Goal: Information Seeking & Learning: Learn about a topic

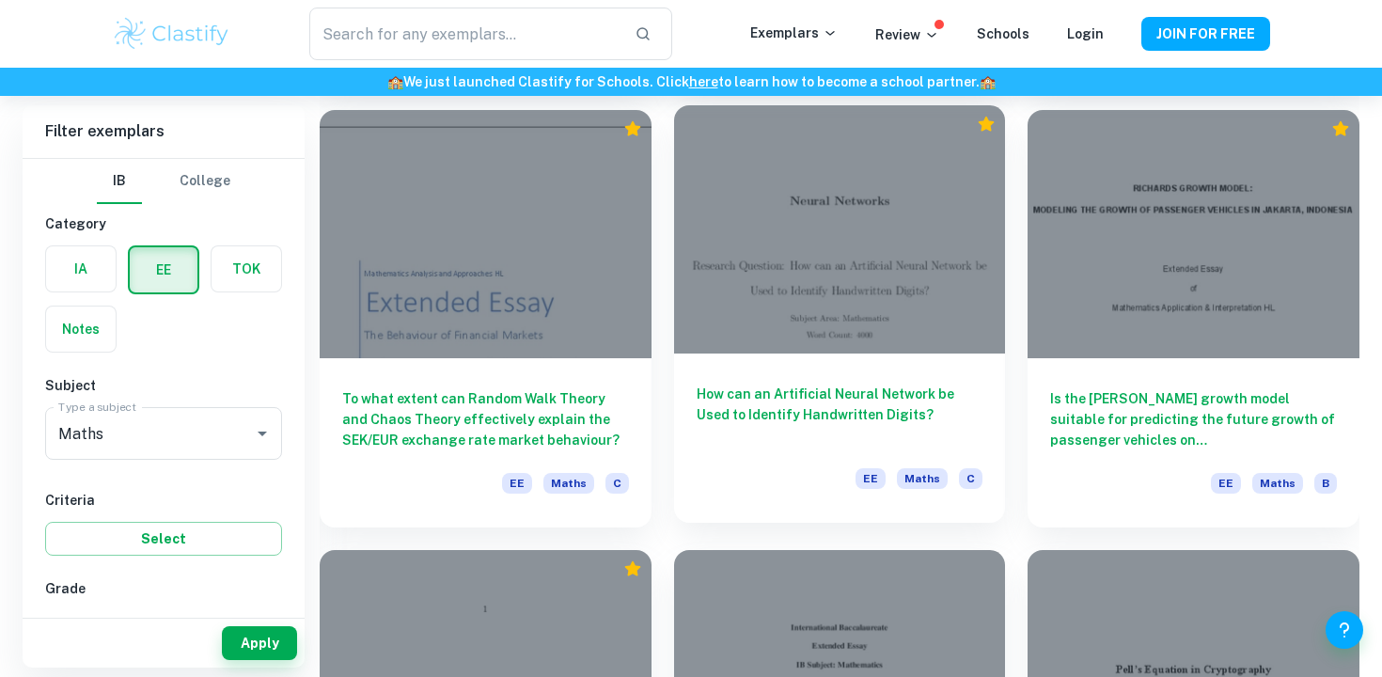
scroll to position [1894, 0]
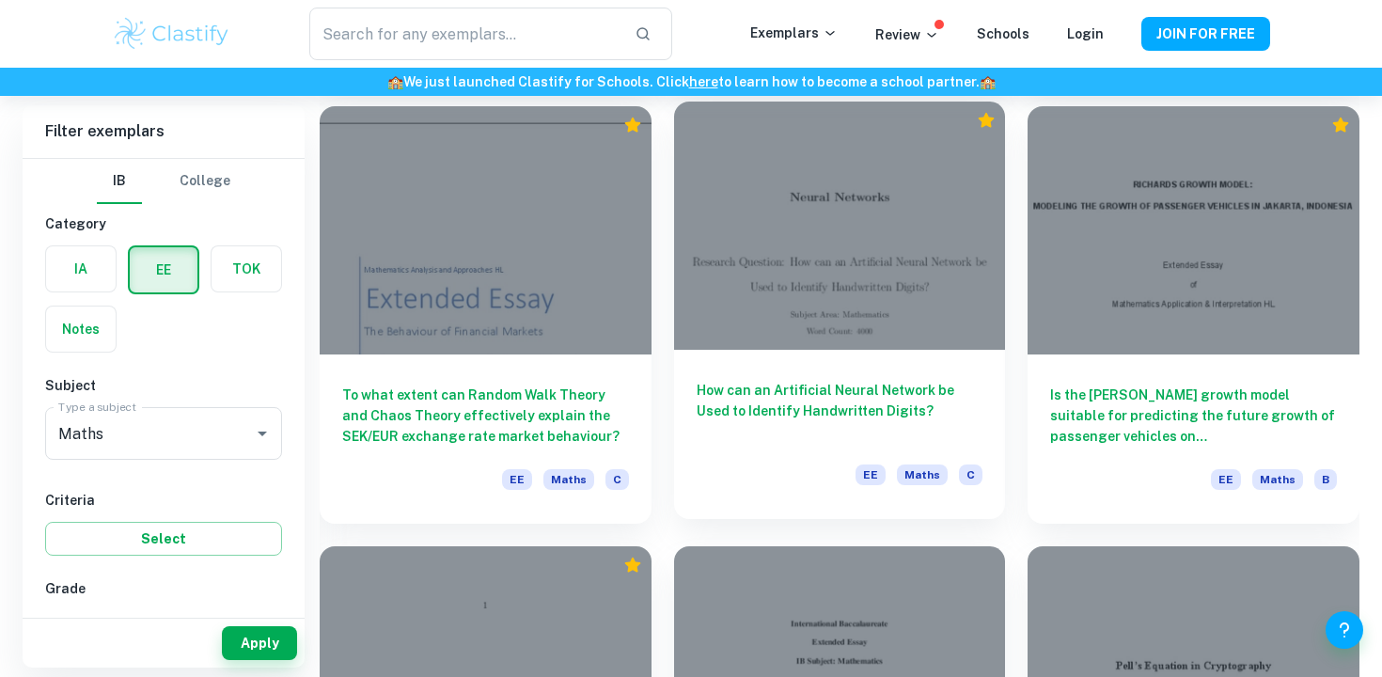
click at [788, 394] on h6 "How can an Artificial Neural Network be Used to Identify Handwritten Digits?" at bounding box center [840, 411] width 287 height 62
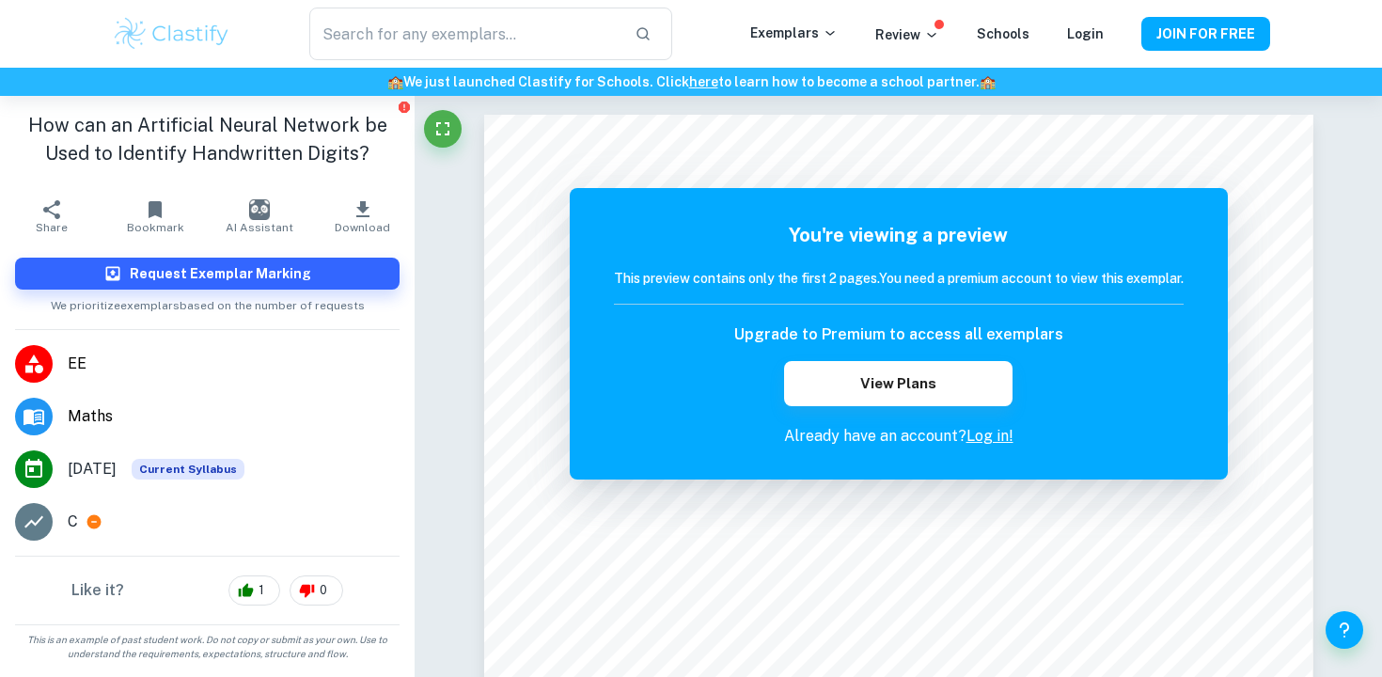
scroll to position [1894, 0]
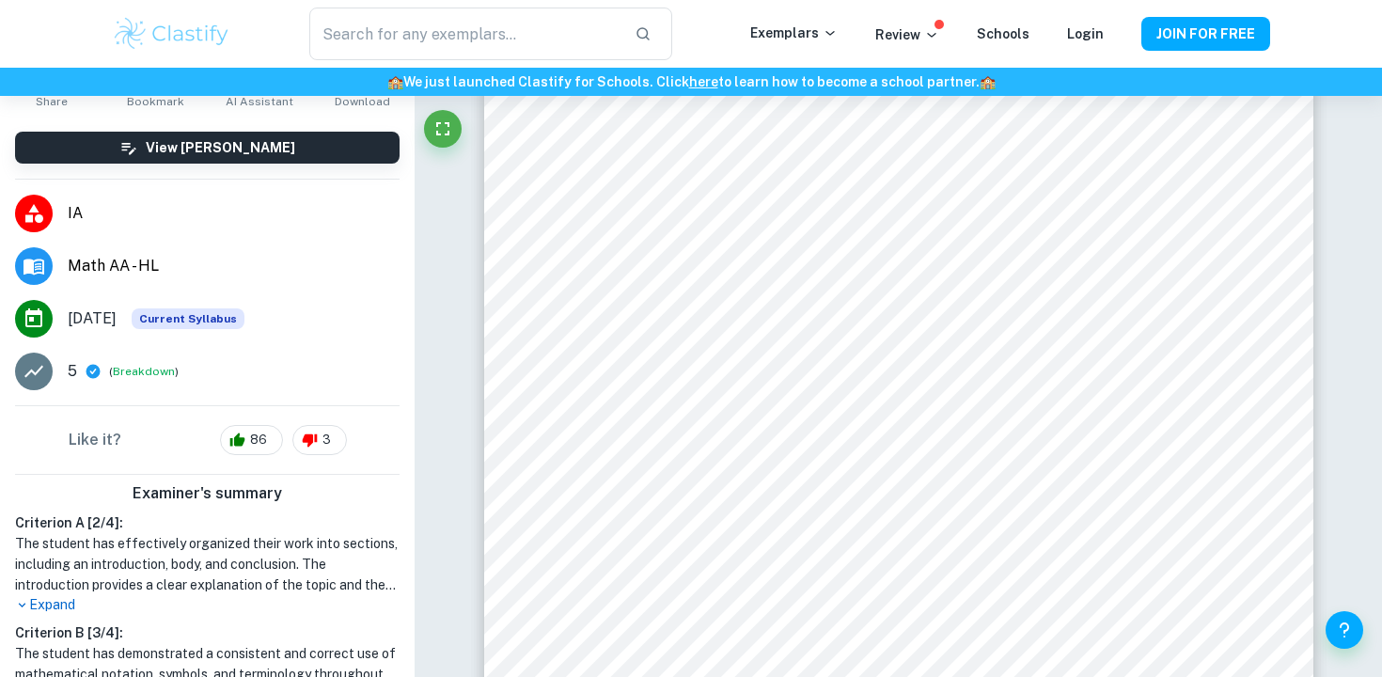
scroll to position [180, 0]
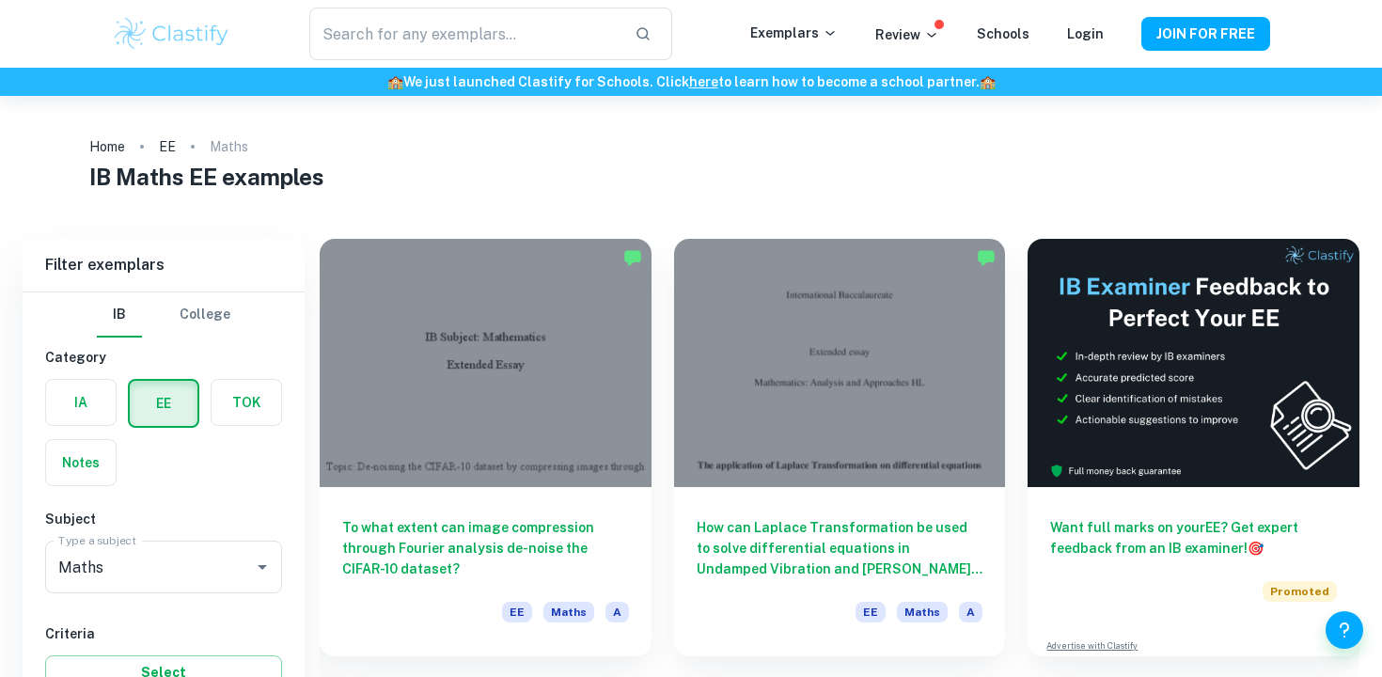
scroll to position [1951, 0]
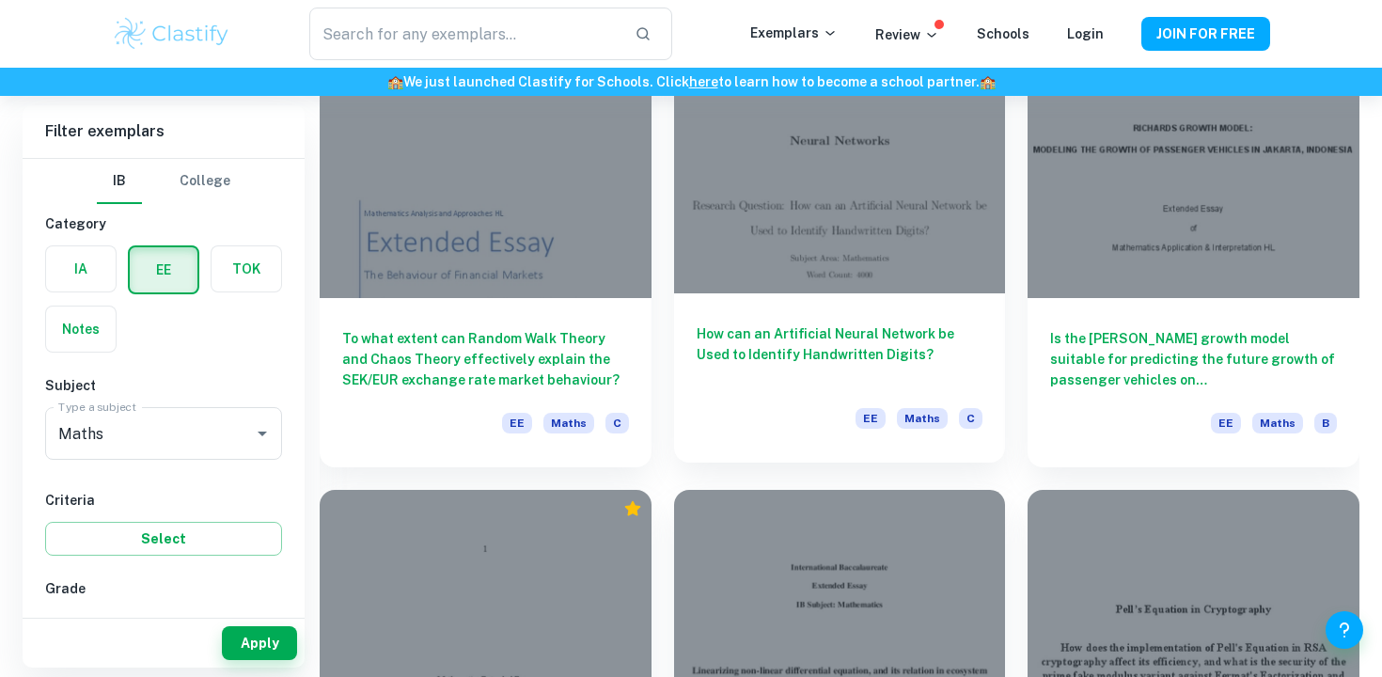
click at [810, 330] on h6 "How can an Artificial Neural Network be Used to Identify Handwritten Digits?" at bounding box center [840, 354] width 287 height 62
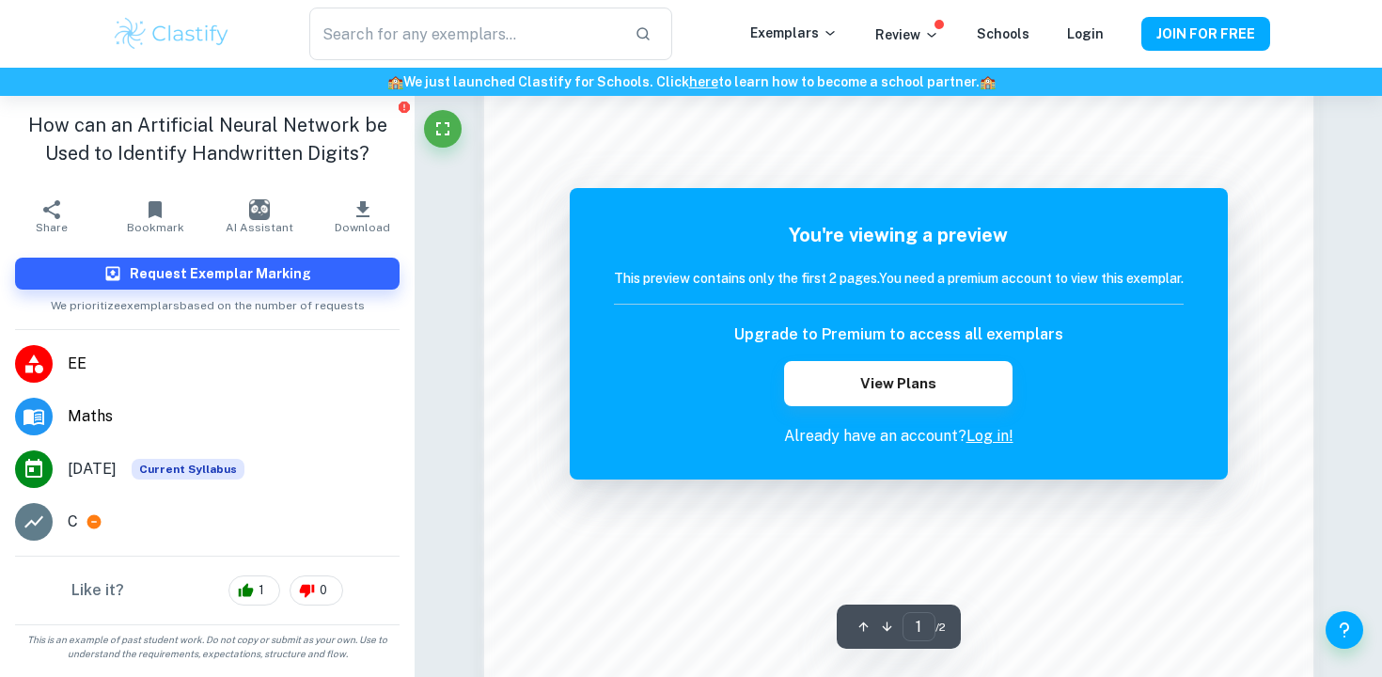
scroll to position [1498, 0]
click at [292, 116] on h1 "How can an Artificial Neural Network be Used to Identify Handwritten Digits?" at bounding box center [207, 139] width 384 height 56
click at [300, 117] on h1 "How can an Artificial Neural Network be Used to Identify Handwritten Digits?" at bounding box center [207, 139] width 384 height 56
click at [298, 118] on h1 "How can an Artificial Neural Network be Used to Identify Handwritten Digits?" at bounding box center [207, 139] width 384 height 56
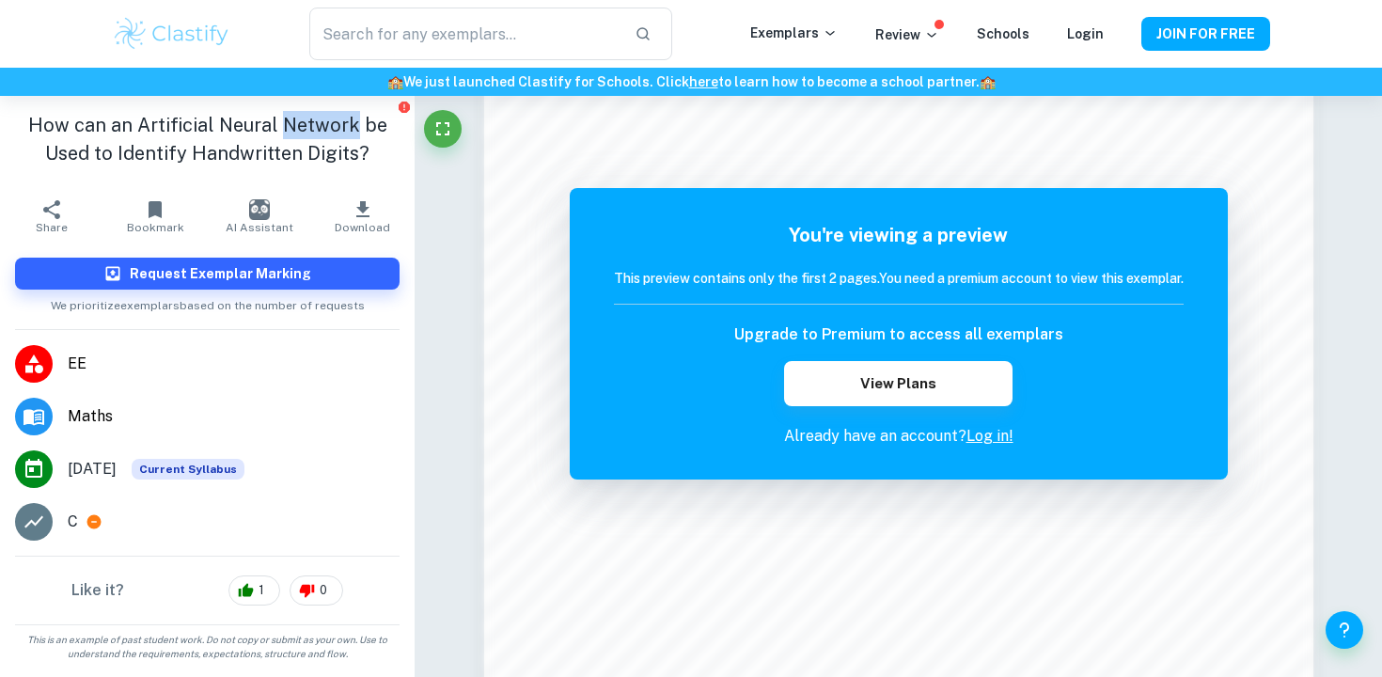
click at [297, 118] on h1 "How can an Artificial Neural Network be Used to Identify Handwritten Digits?" at bounding box center [207, 139] width 384 height 56
click at [290, 124] on h1 "How can an Artificial Neural Network be Used to Identify Handwritten Digits?" at bounding box center [207, 139] width 384 height 56
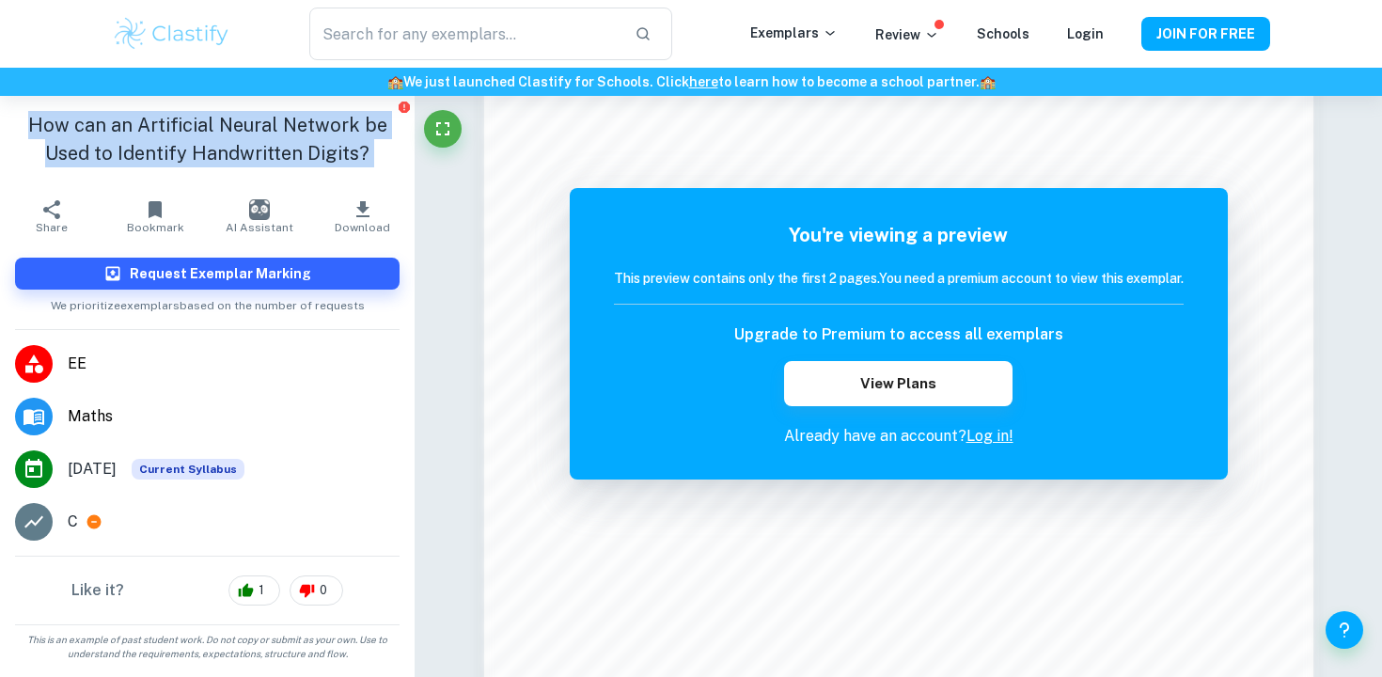
click at [290, 124] on h1 "How can an Artificial Neural Network be Used to Identify Handwritten Digits?" at bounding box center [207, 139] width 384 height 56
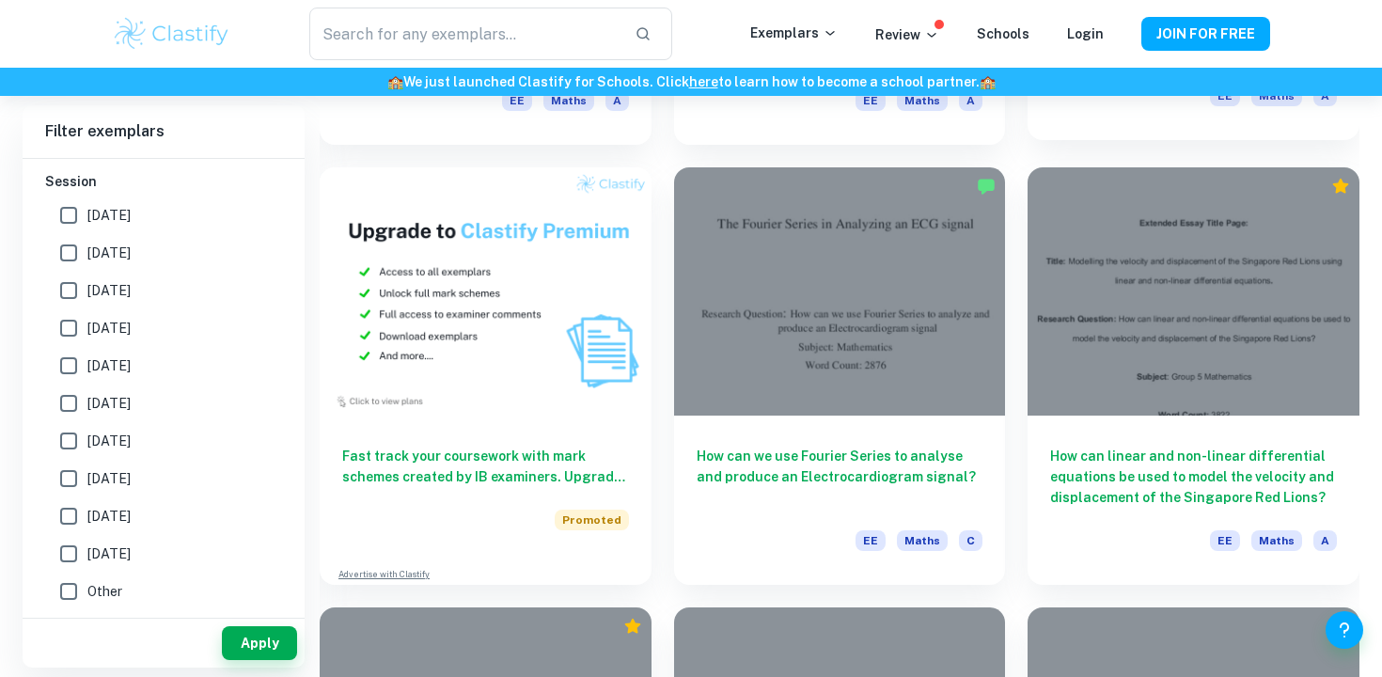
scroll to position [949, 0]
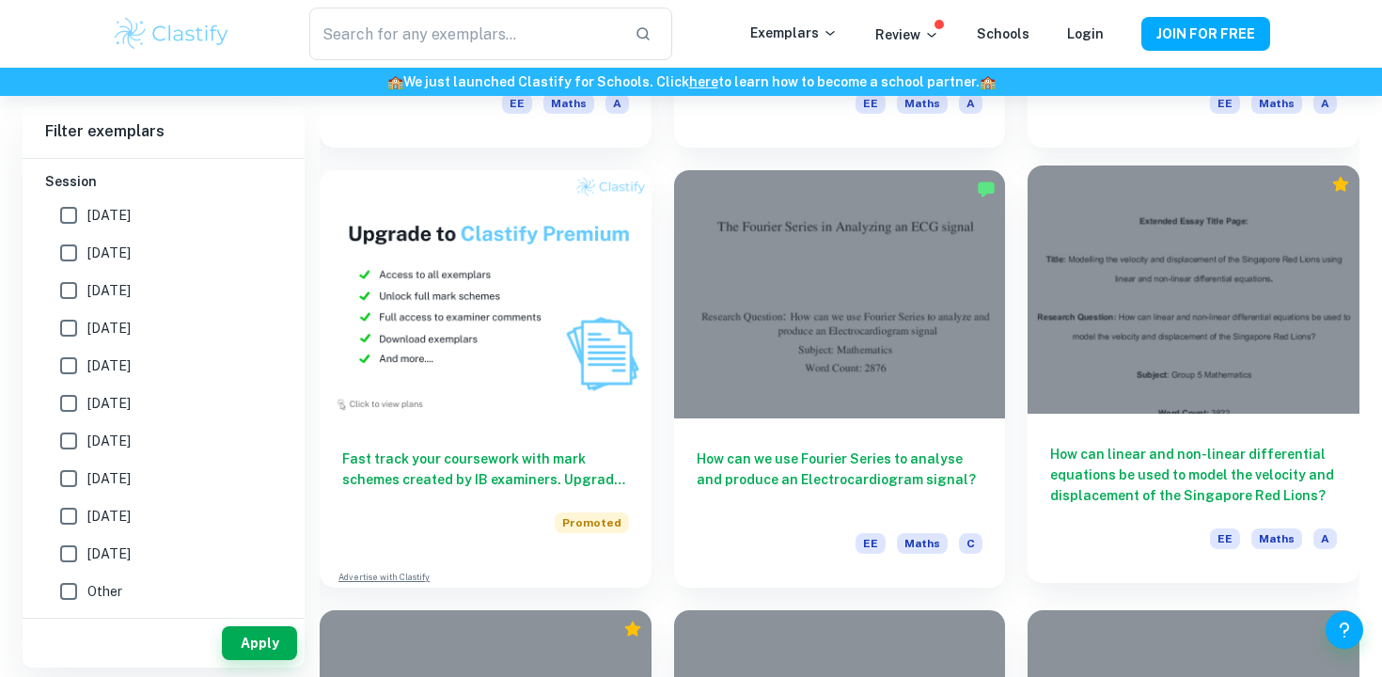
click at [1211, 457] on h6 "How can linear and non-linear differential equations be used to model the veloc…" at bounding box center [1193, 475] width 287 height 62
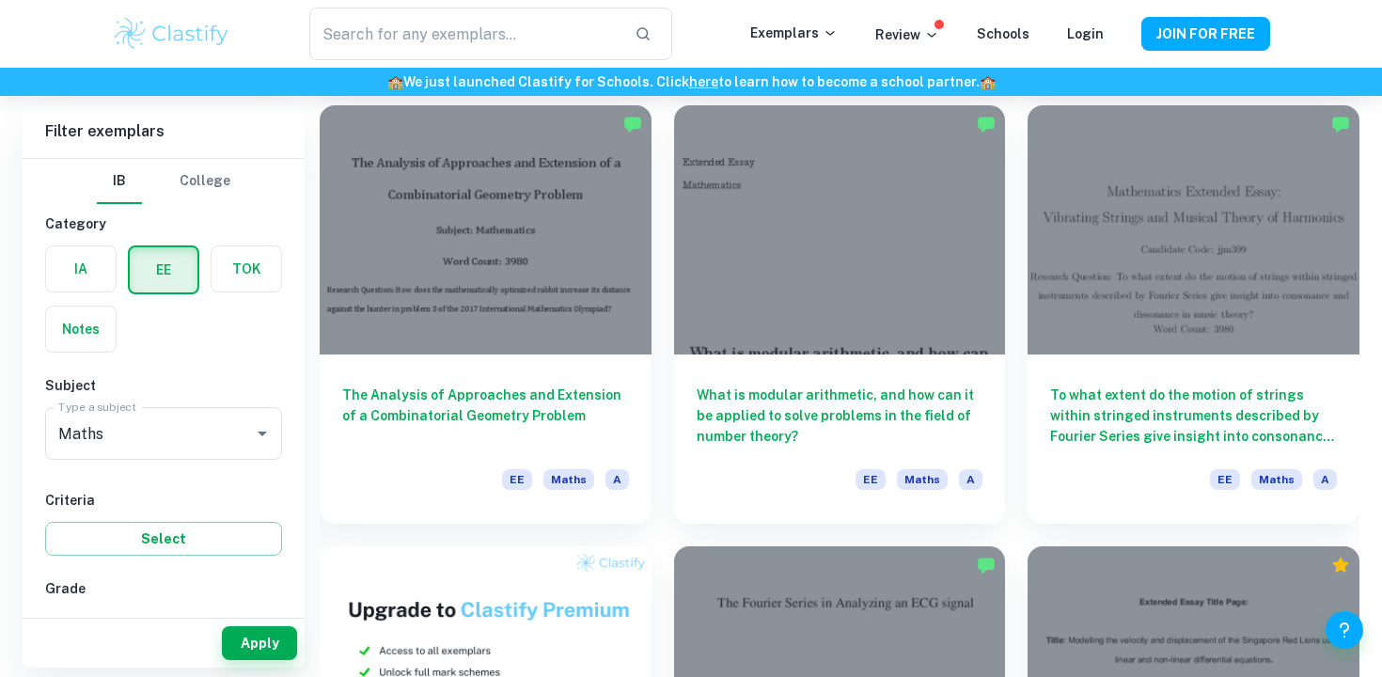
scroll to position [570, 0]
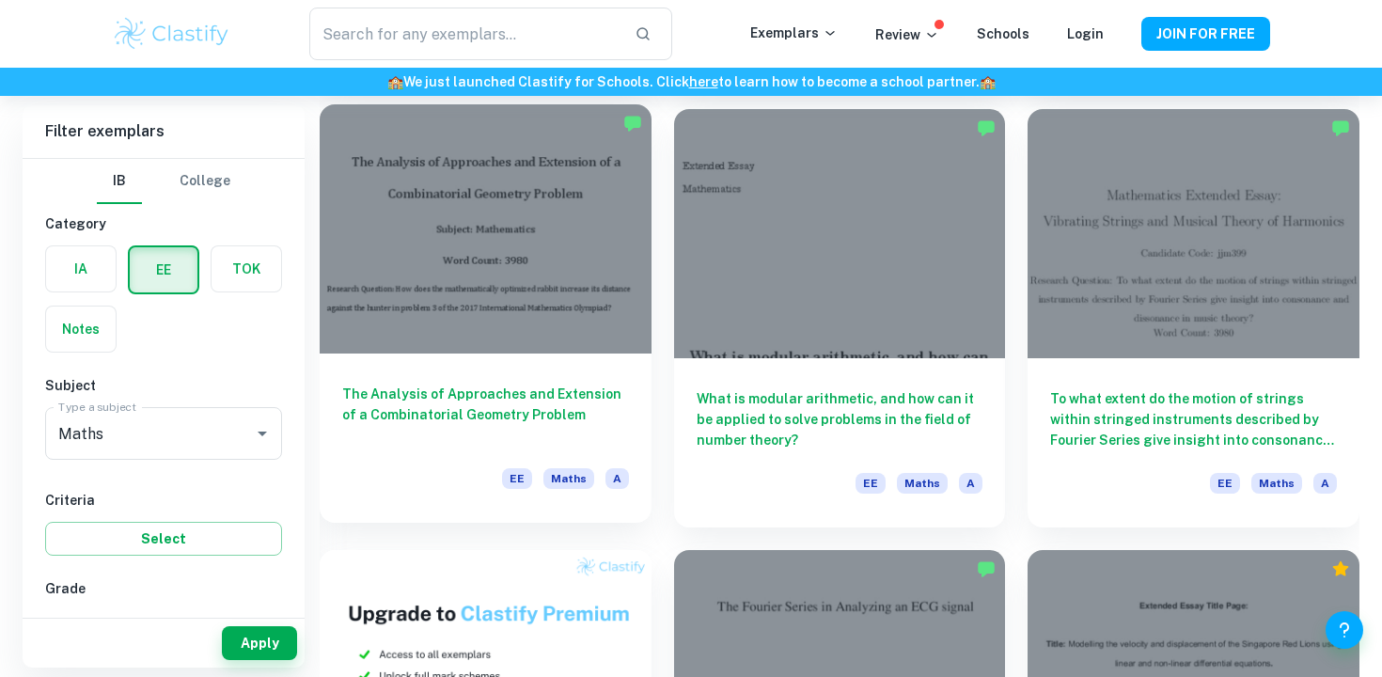
click at [563, 403] on h6 "The Analysis of Approaches and Extension of a Combinatorial Geometry Problem" at bounding box center [485, 415] width 287 height 62
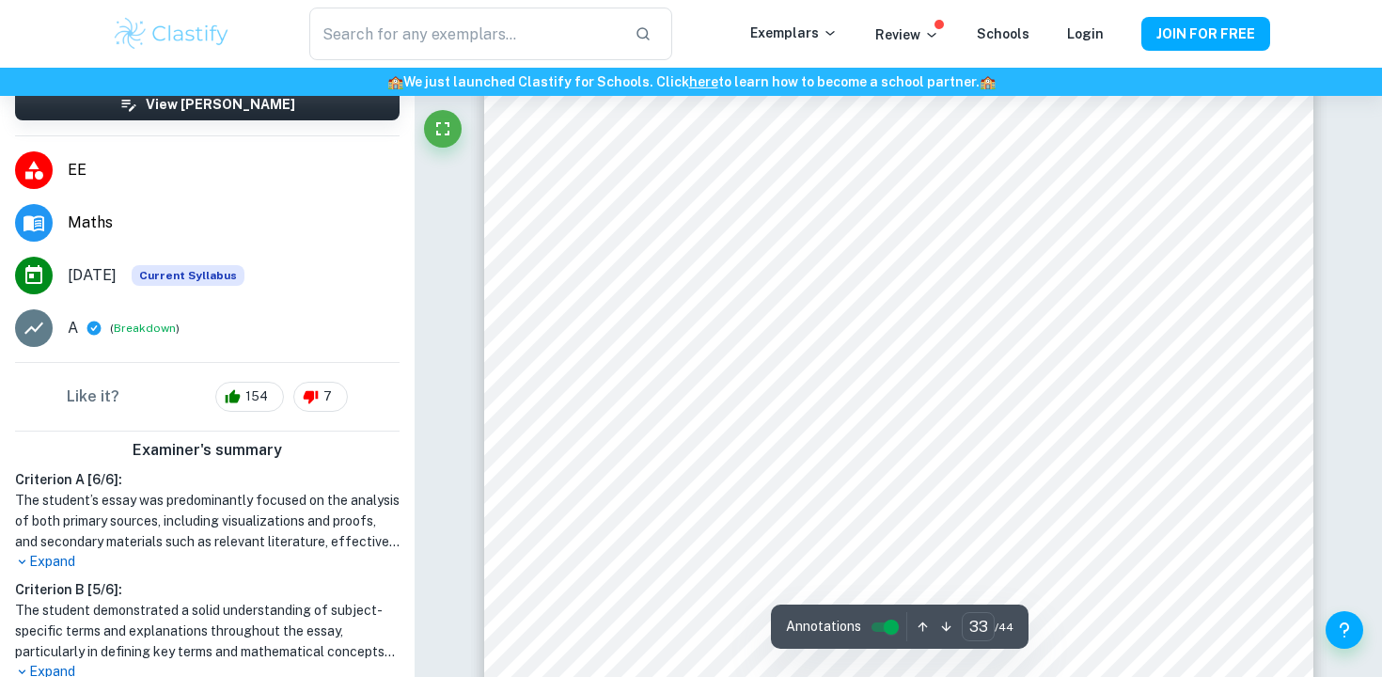
scroll to position [35874, 0]
type input "44"
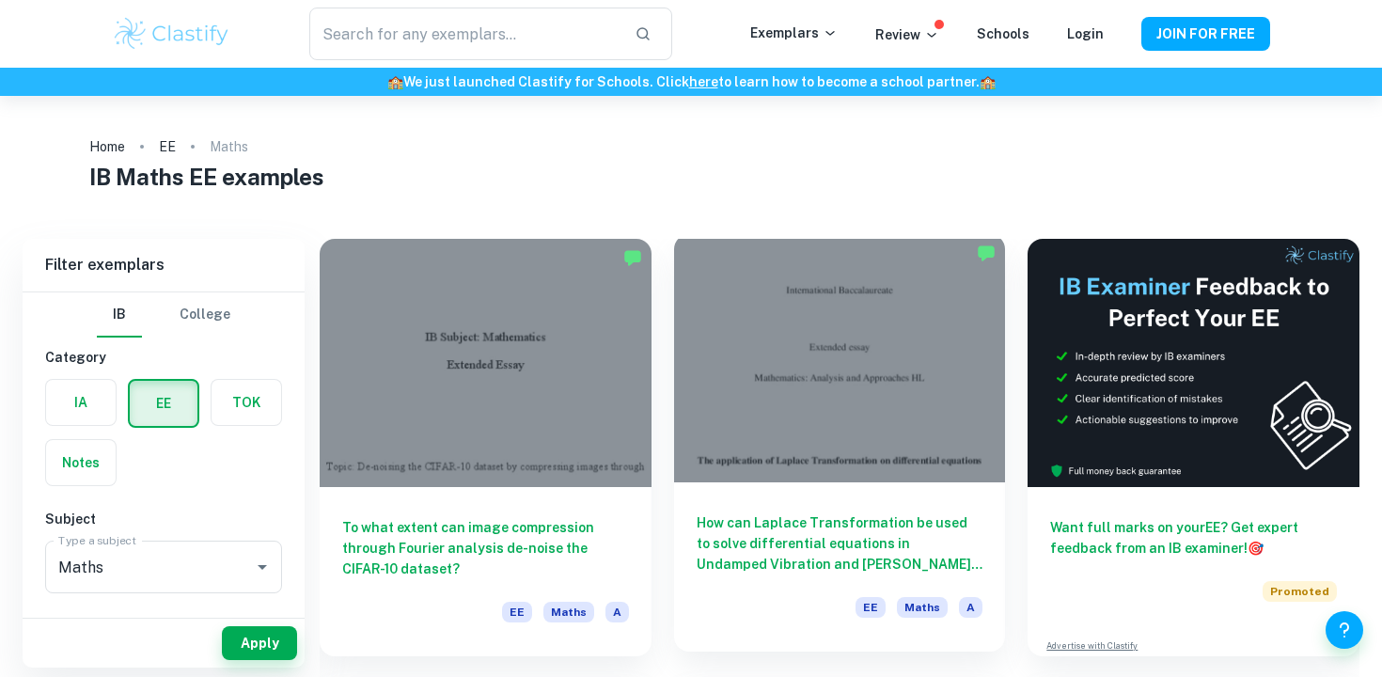
click at [789, 533] on h6 "How can Laplace Transformation be used to solve differential equations in Undam…" at bounding box center [840, 543] width 287 height 62
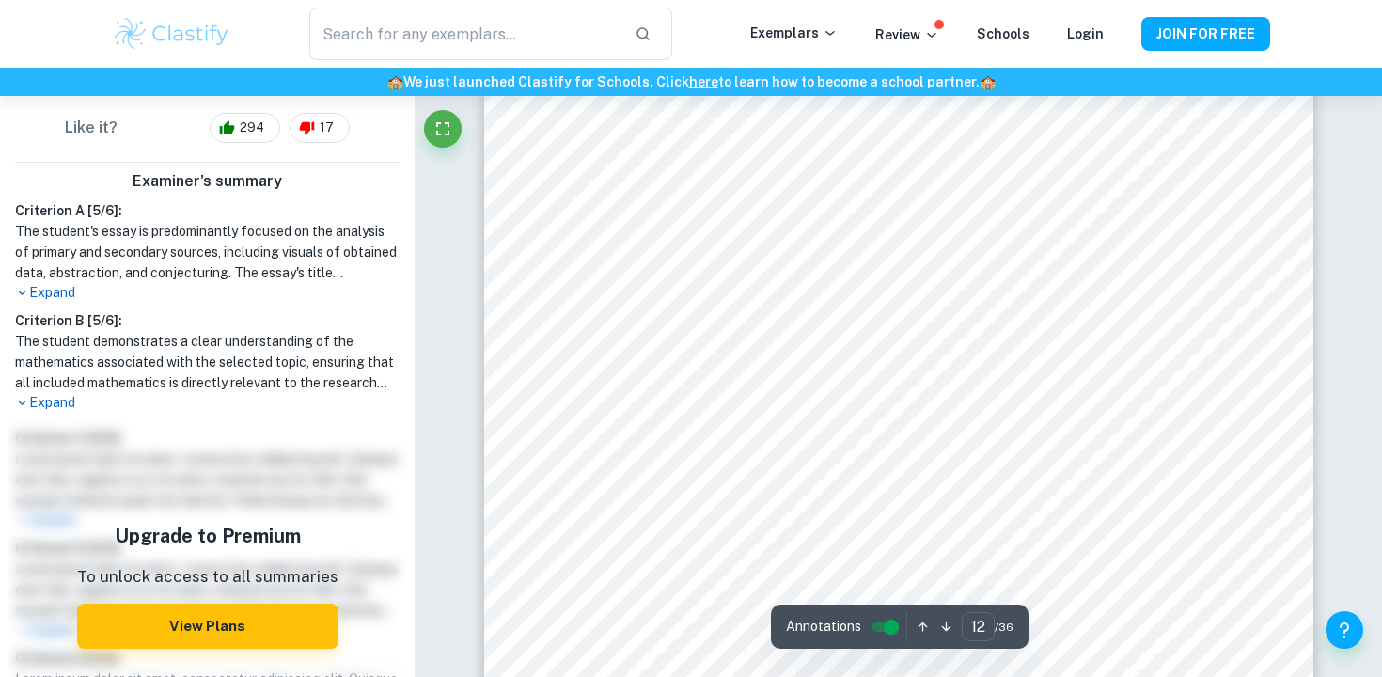
scroll to position [14149, 0]
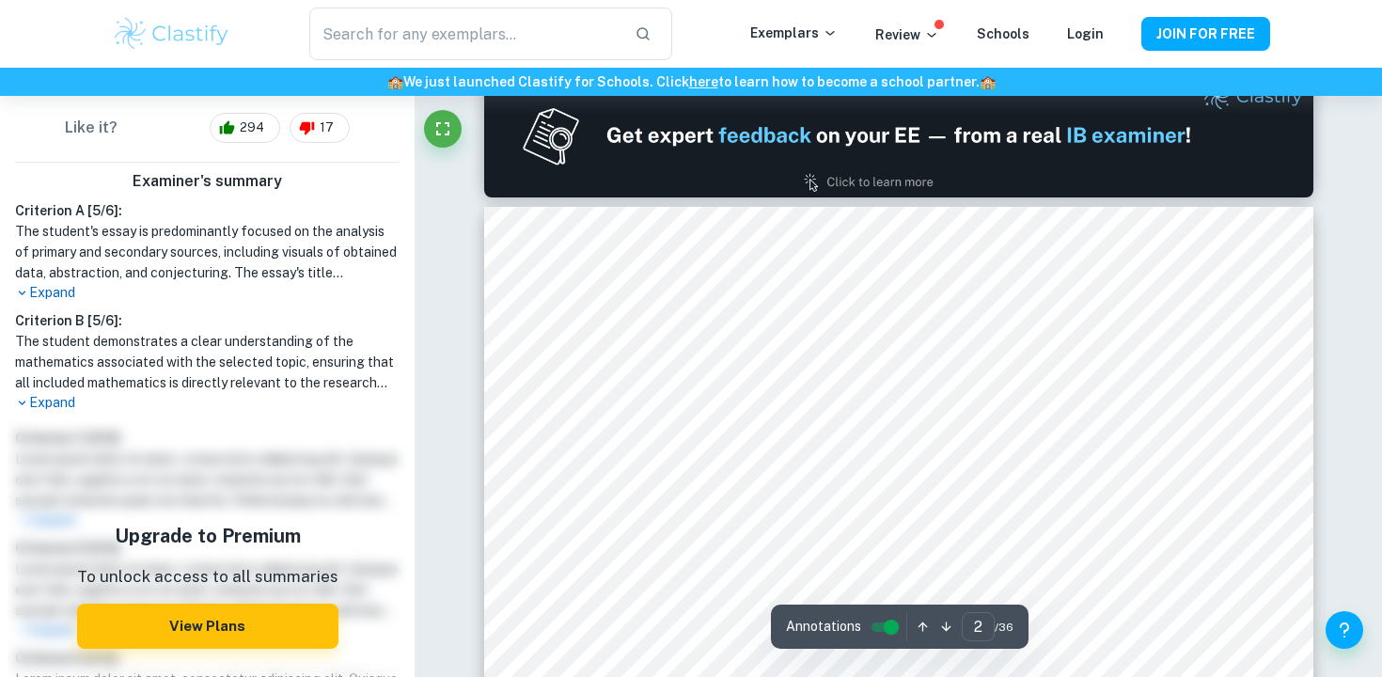
type input "1"
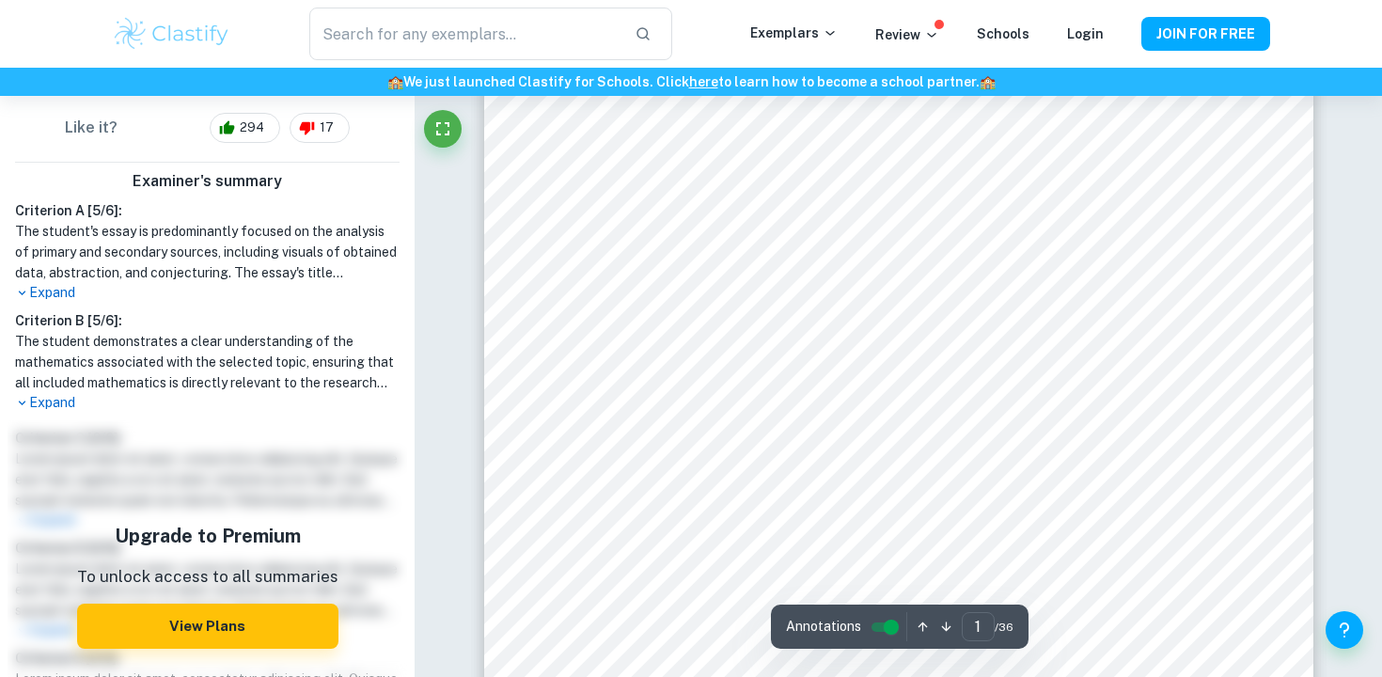
scroll to position [438, 0]
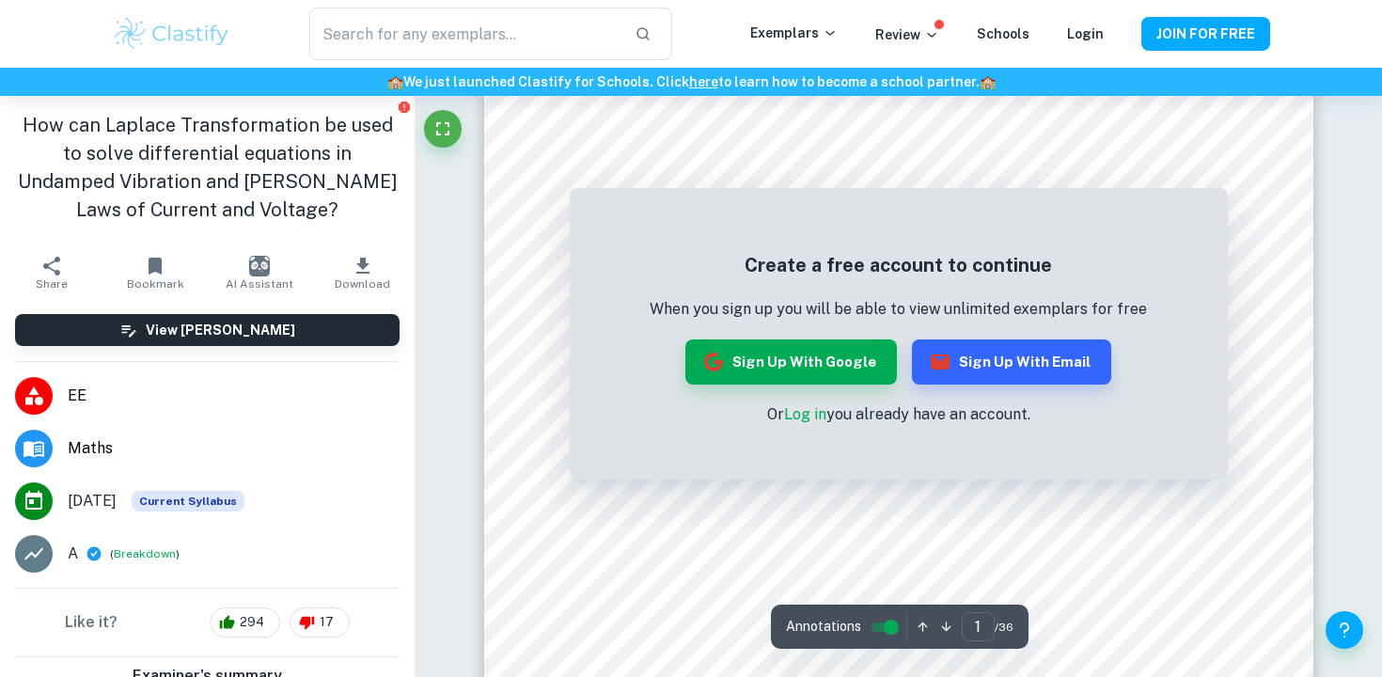
scroll to position [474, 0]
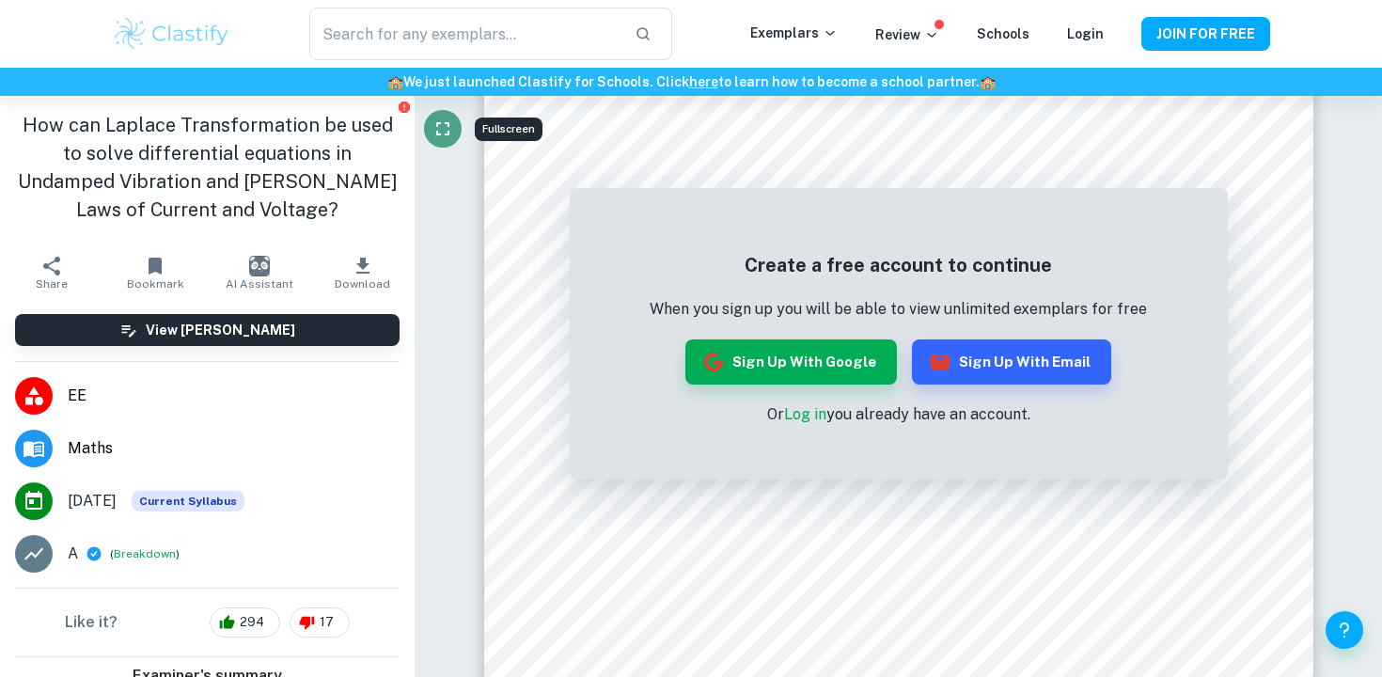
click at [444, 119] on icon "Fullscreen" at bounding box center [442, 129] width 23 height 23
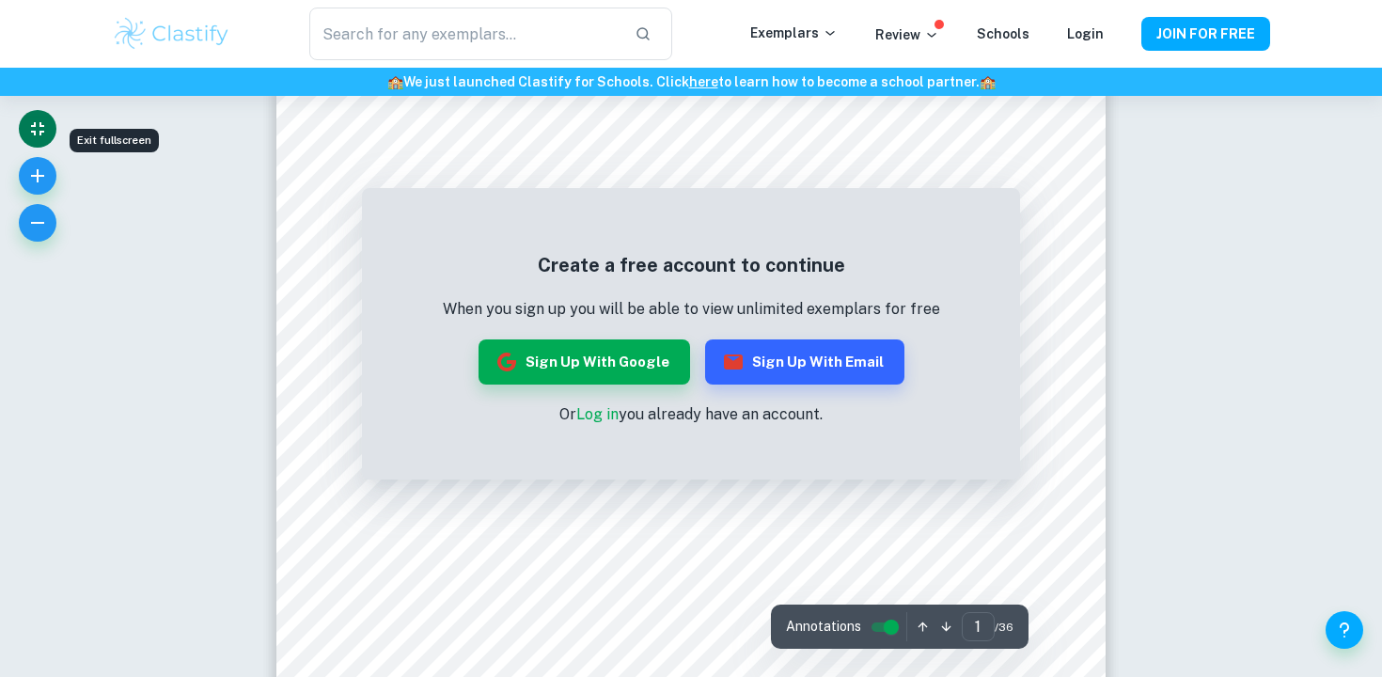
scroll to position [388, 0]
click at [36, 126] on icon "Exit fullscreen" at bounding box center [37, 129] width 23 height 23
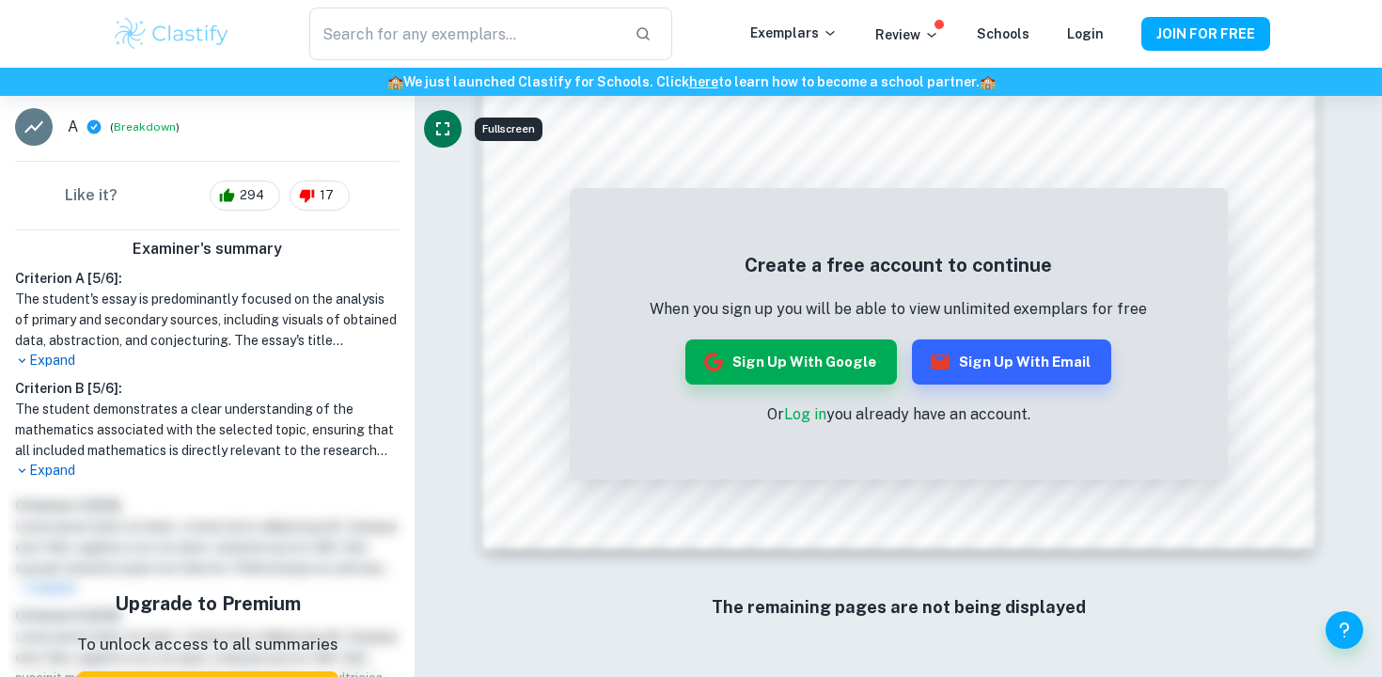
scroll to position [0, 0]
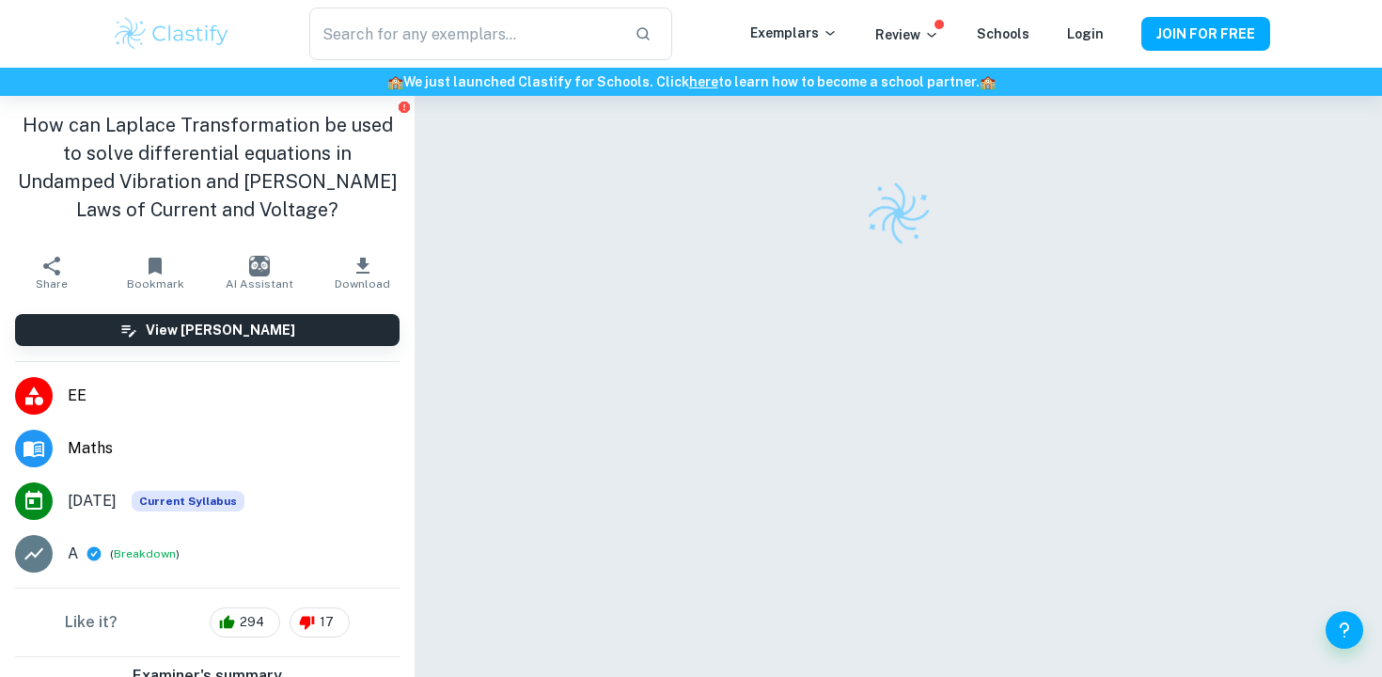
scroll to position [96, 0]
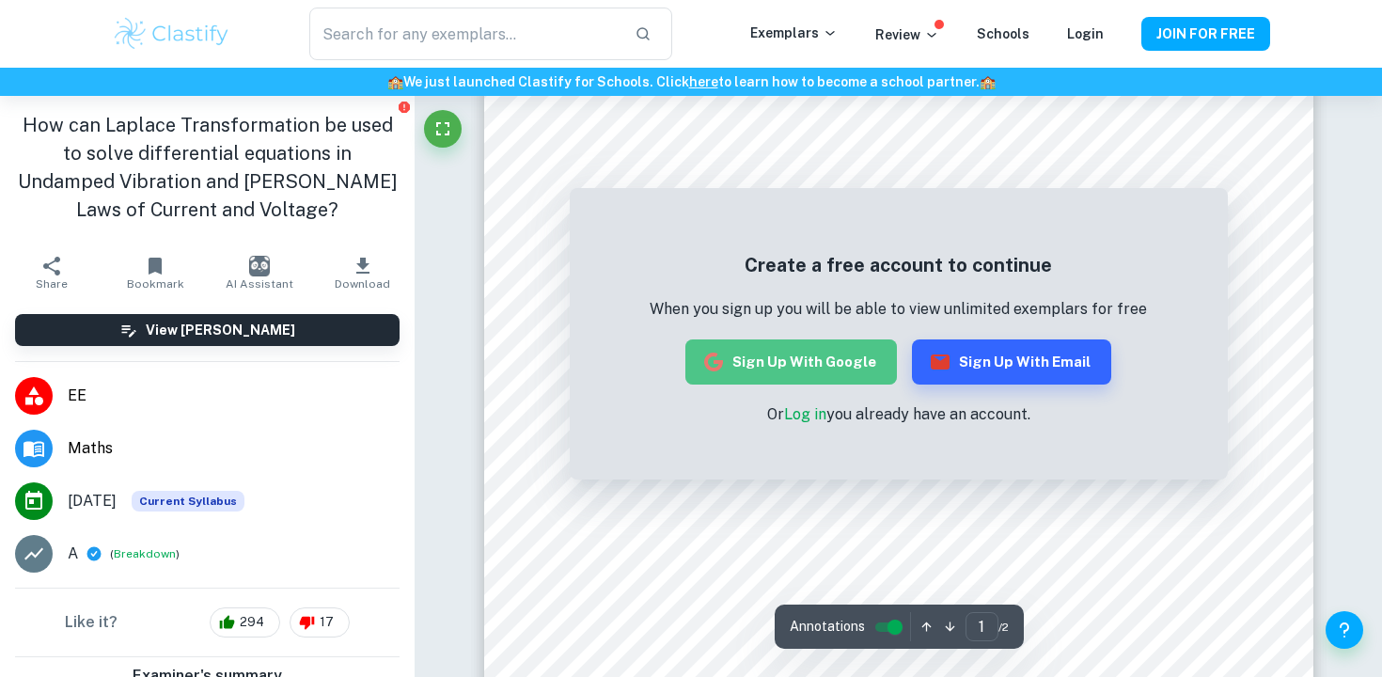
click at [830, 370] on button "Sign up with Google" at bounding box center [791, 361] width 212 height 45
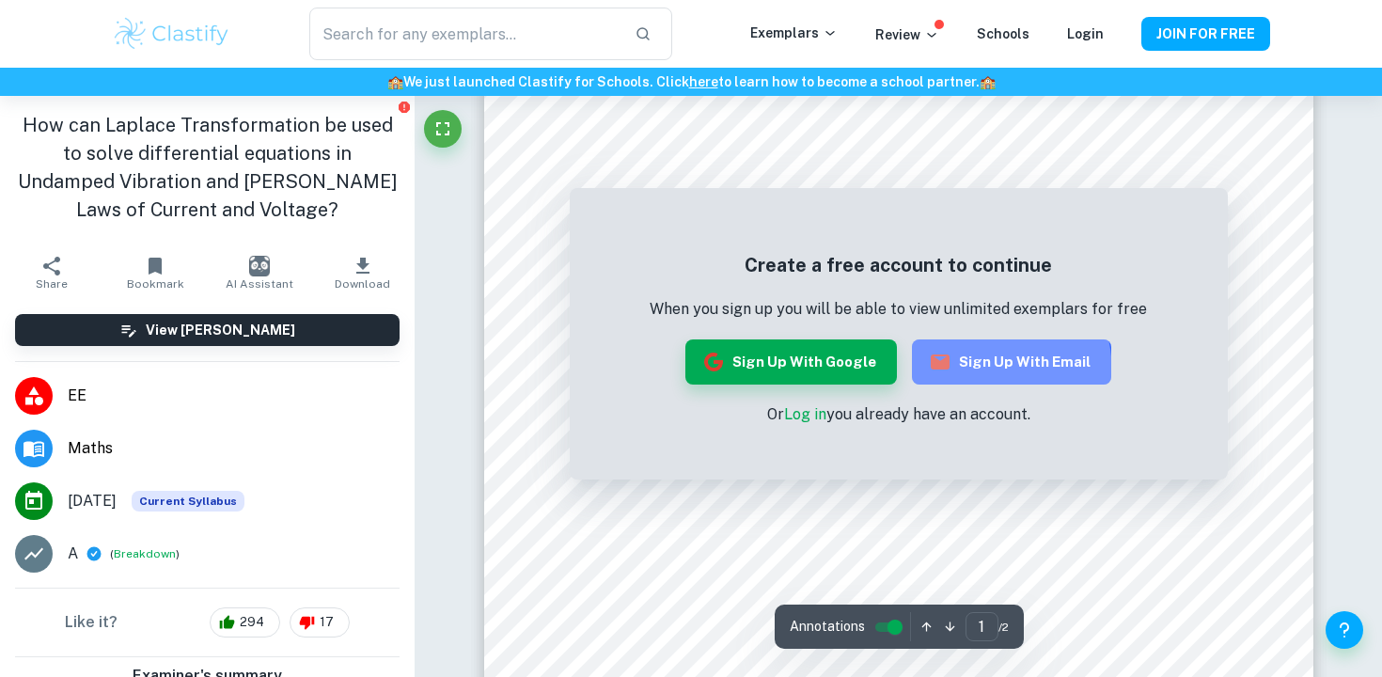
click at [955, 373] on button "Sign up with Email" at bounding box center [1011, 361] width 199 height 45
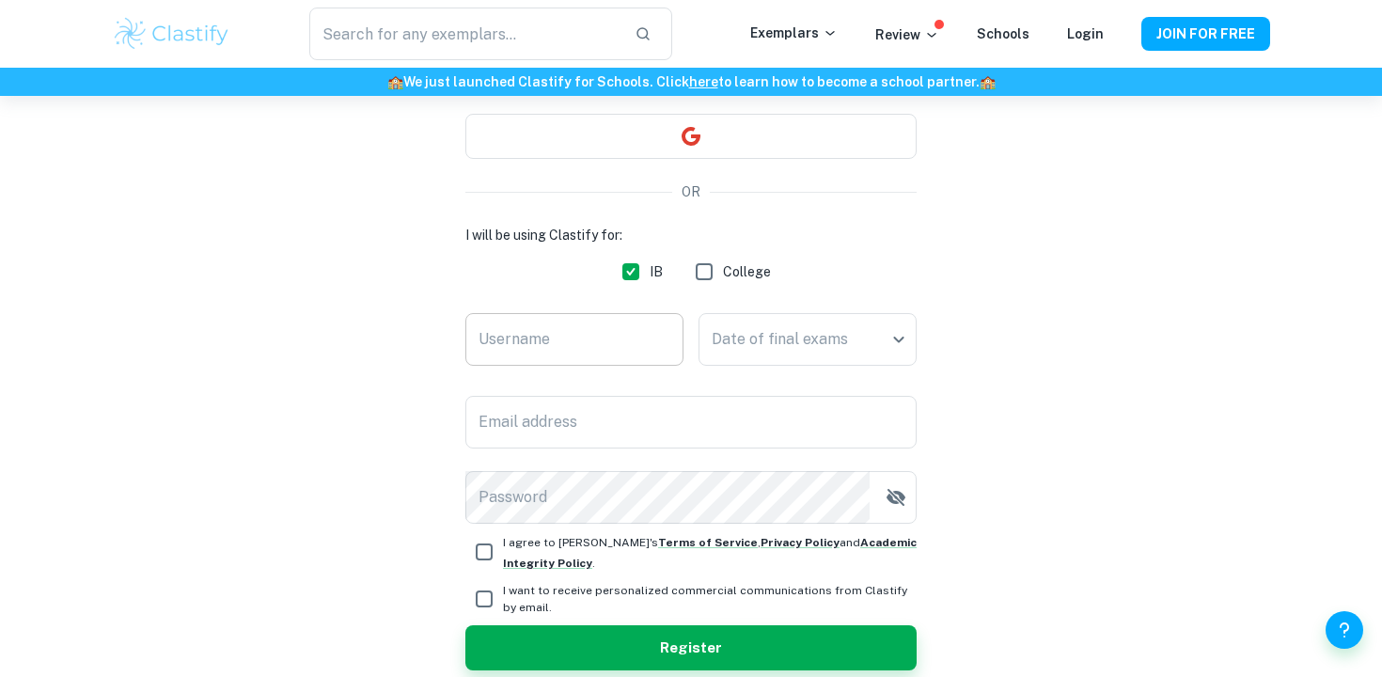
scroll to position [258, 0]
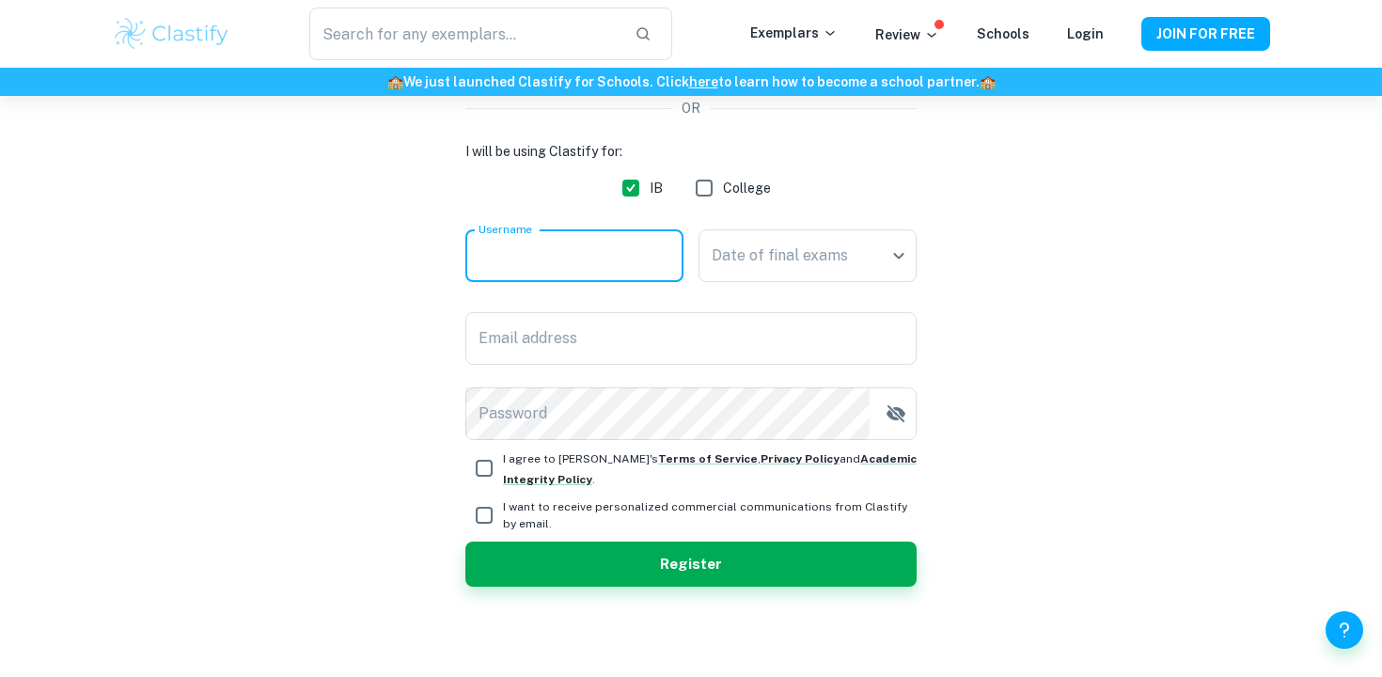
click at [626, 258] on input "Username" at bounding box center [574, 255] width 218 height 53
type input "yUEzH"
click at [878, 258] on body "We value your privacy We use cookies to enhance your browsing experience, serve…" at bounding box center [691, 176] width 1382 height 677
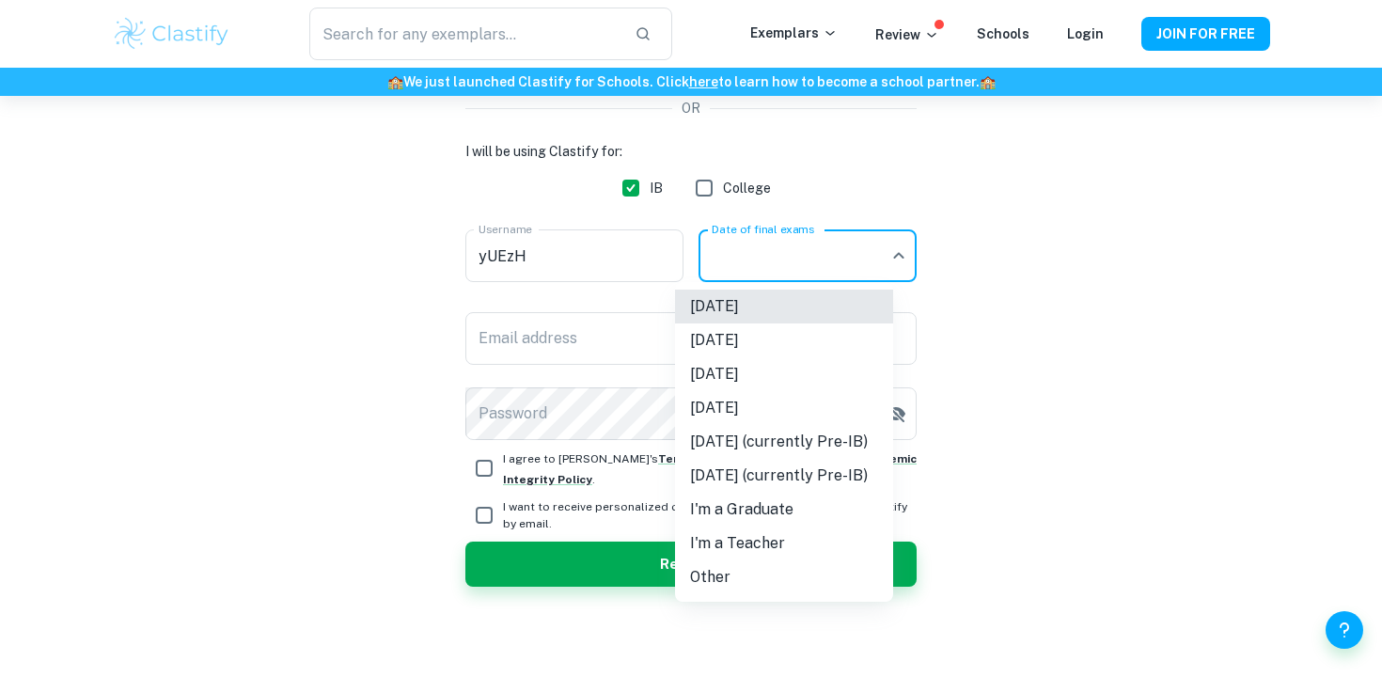
click at [819, 379] on li "[DATE]" at bounding box center [784, 374] width 218 height 34
type input "M26"
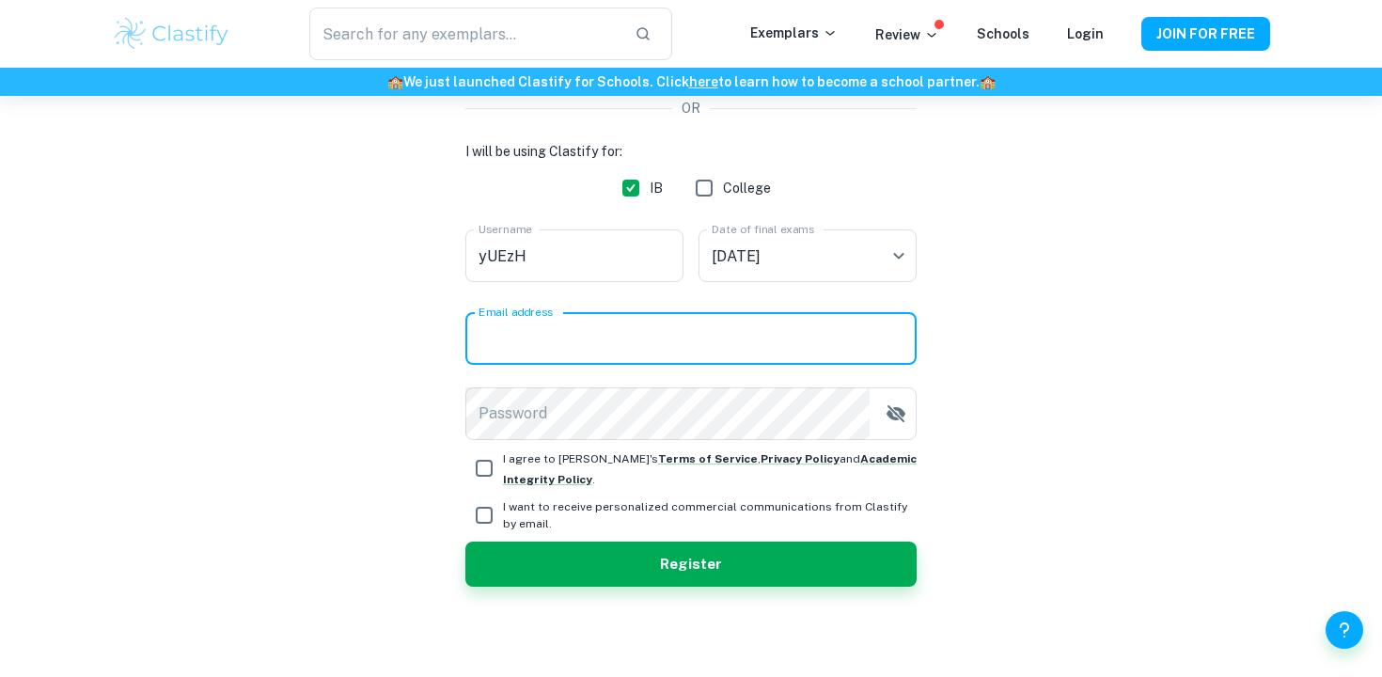
click at [738, 353] on input "Email address" at bounding box center [690, 338] width 451 height 53
type input "yuezhissocrazy@gmail.com"
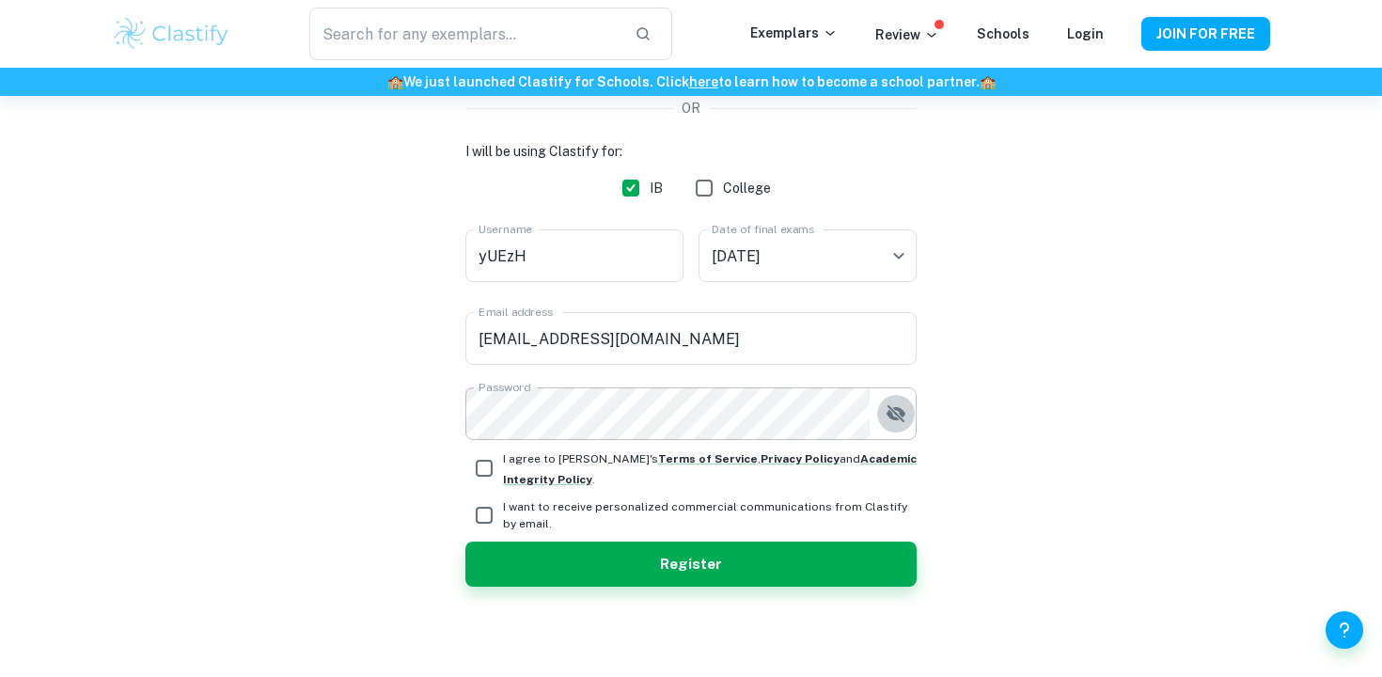
click at [902, 416] on icon "button" at bounding box center [895, 413] width 19 height 17
click at [902, 416] on icon "button" at bounding box center [895, 413] width 19 height 13
click at [479, 471] on input "I agree to Clastify's Terms of Service , Privacy Policy and Academic Integrity …" at bounding box center [484, 468] width 38 height 38
checkbox input "true"
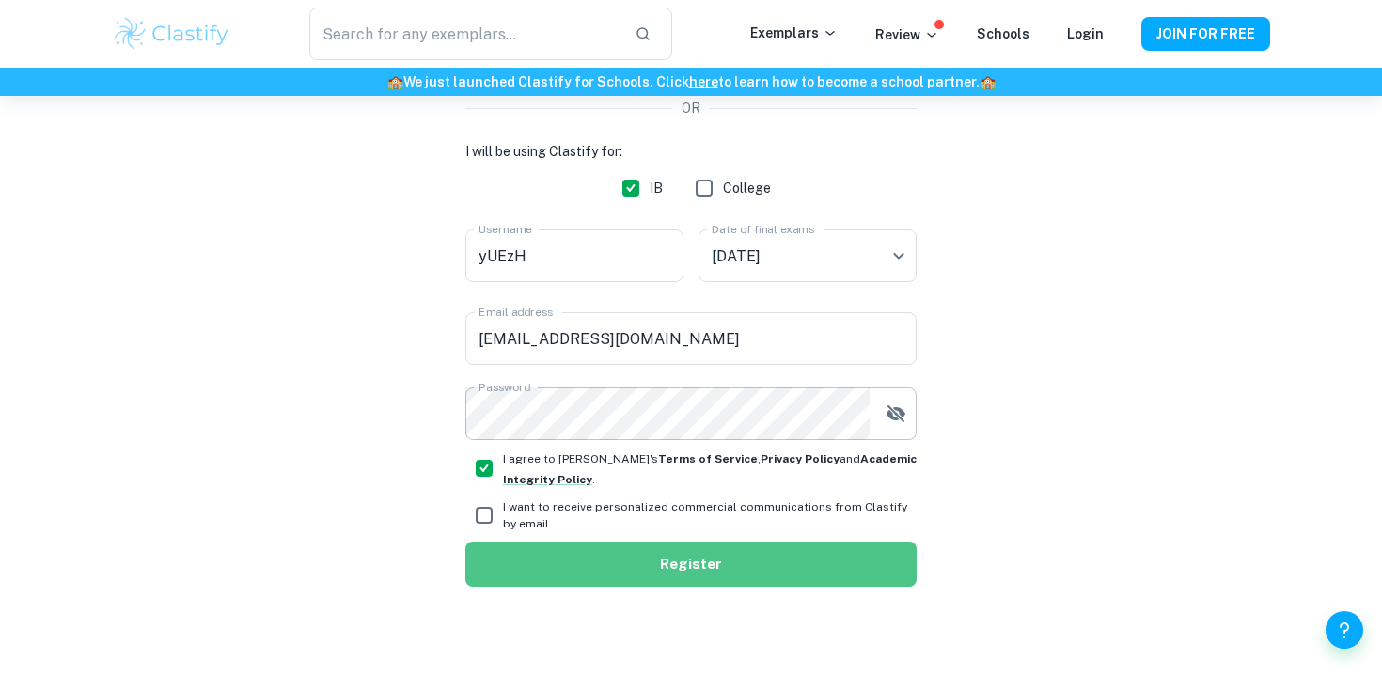
click at [675, 558] on button "Register" at bounding box center [690, 563] width 451 height 45
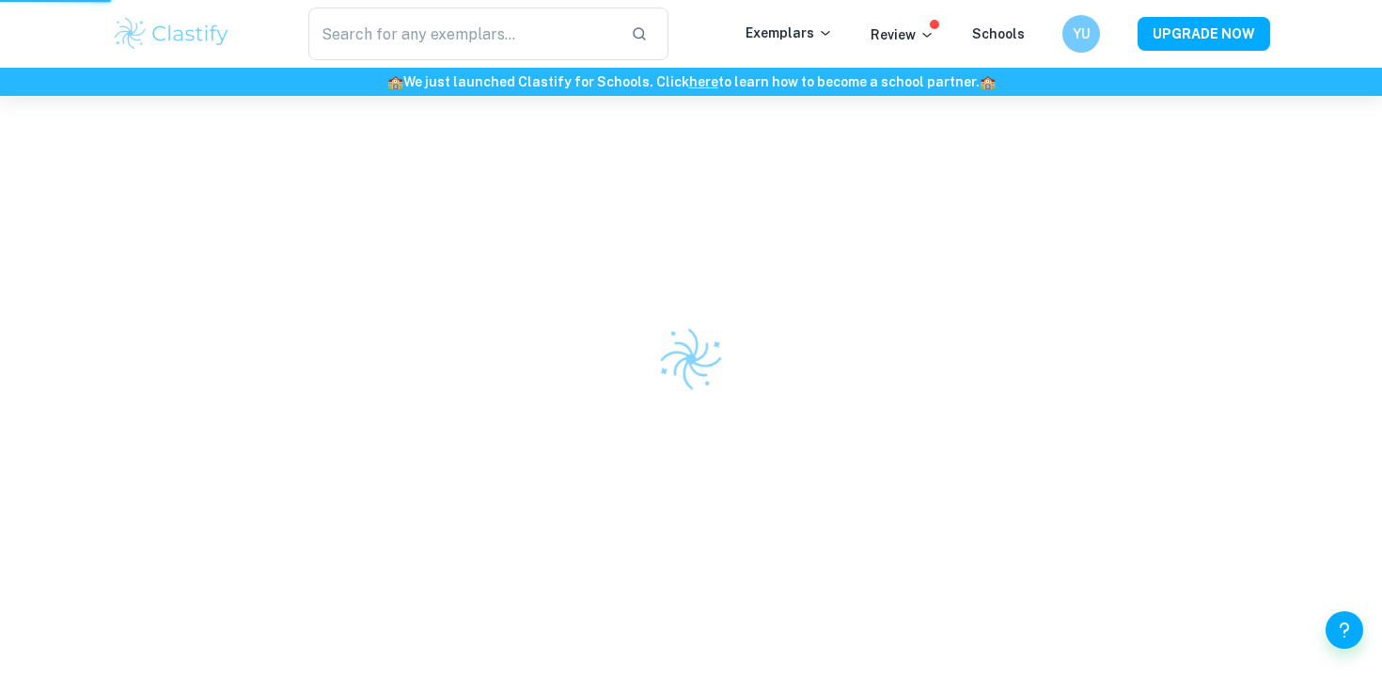
scroll to position [0, 0]
